Goal: Information Seeking & Learning: Learn about a topic

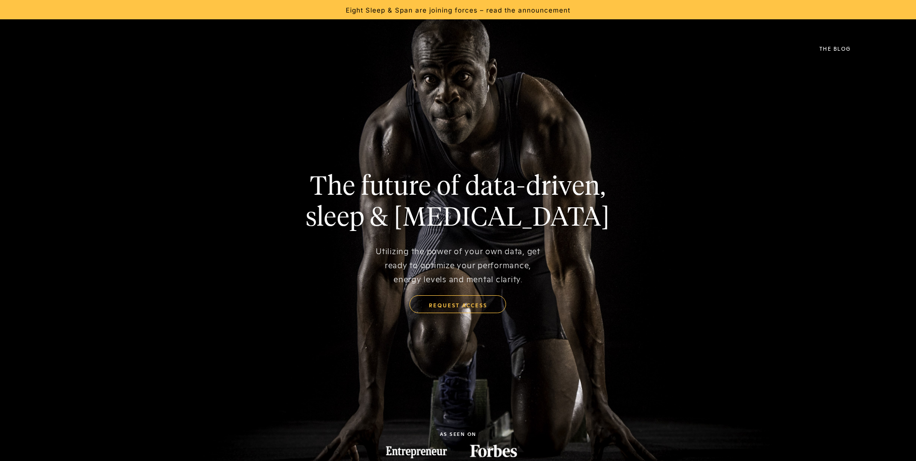
click at [51, 48] on img at bounding box center [51, 49] width 0 height 24
click at [453, 15] on div "Eight Sleep & Span are joining forces – read the announcement" at bounding box center [458, 9] width 916 height 19
click at [455, 5] on div "Eight Sleep & Span are joining forces – read the announcement" at bounding box center [458, 9] width 225 height 9
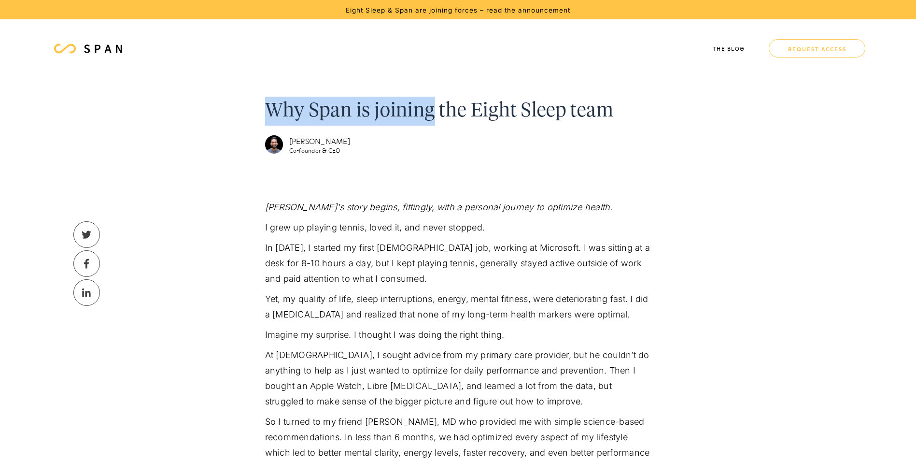
drag, startPoint x: 402, startPoint y: 140, endPoint x: 385, endPoint y: 170, distance: 35.2
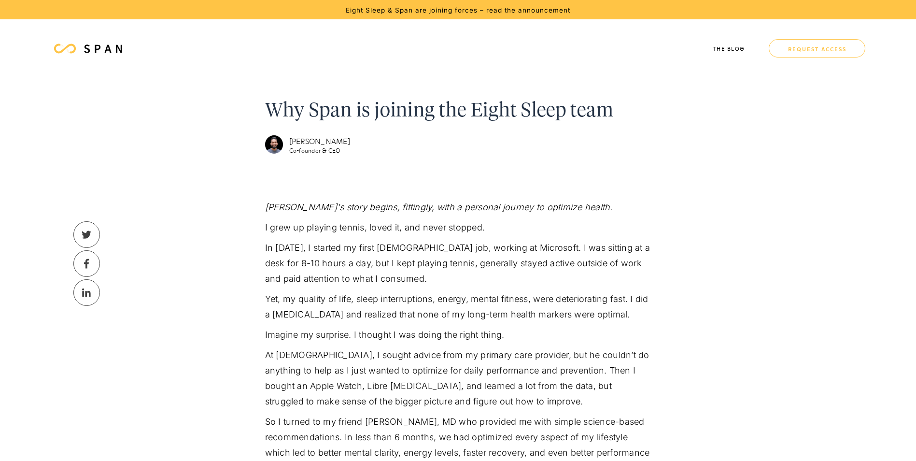
drag, startPoint x: 385, startPoint y: 170, endPoint x: 713, endPoint y: 206, distance: 329.8
